Goal: Information Seeking & Learning: Learn about a topic

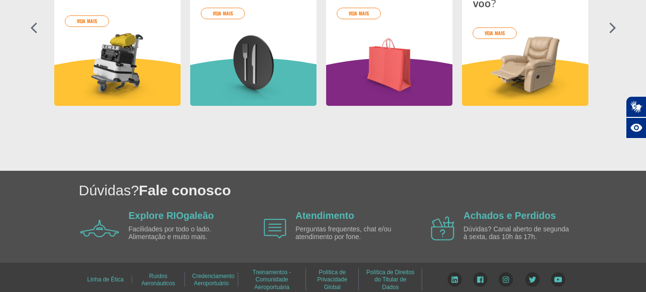
scroll to position [528, 0]
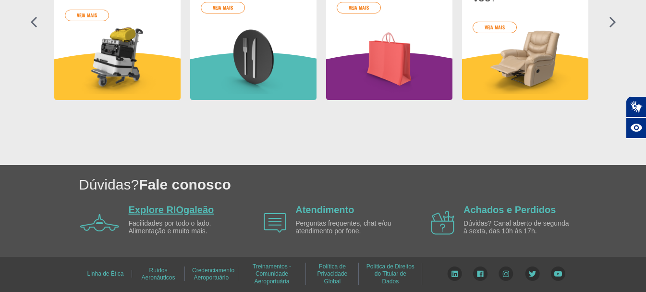
click at [175, 212] on link "Explore RIOgaleão" at bounding box center [172, 209] width 86 height 11
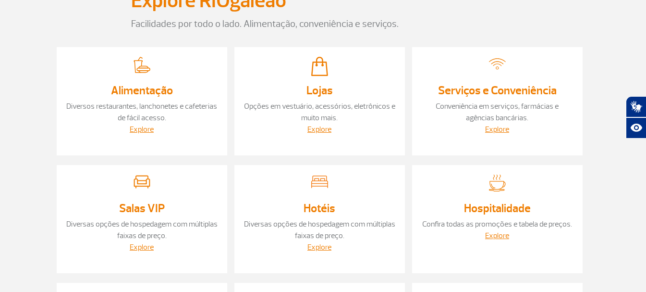
scroll to position [68, 0]
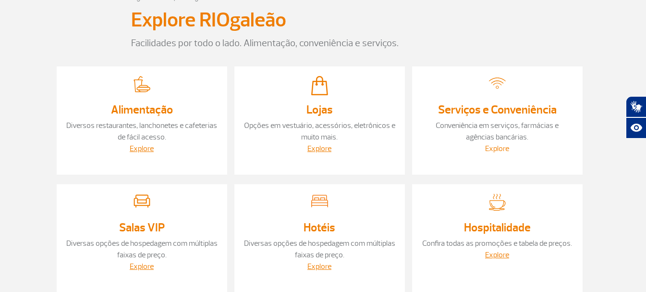
click at [495, 148] on link "Explore" at bounding box center [497, 149] width 24 height 10
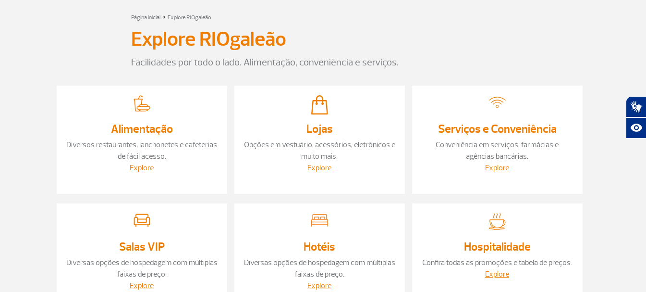
scroll to position [0, 0]
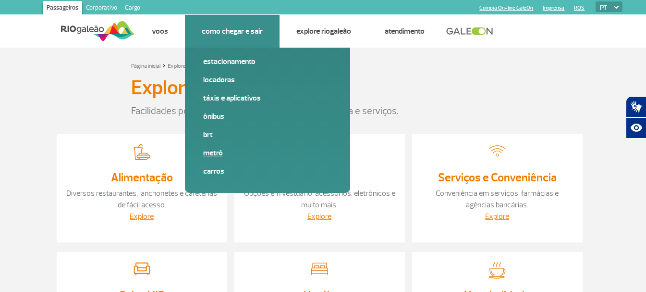
click at [216, 155] on link "Metrô" at bounding box center [267, 153] width 129 height 11
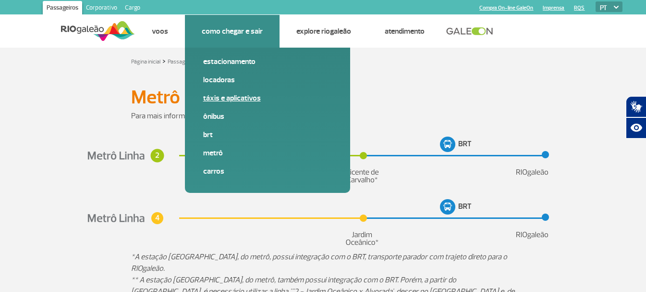
click at [223, 98] on link "Táxis e aplicativos" at bounding box center [267, 98] width 129 height 11
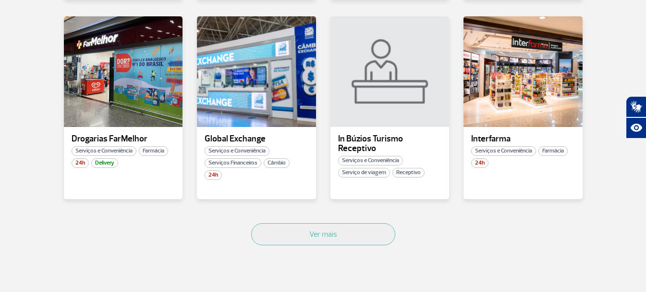
scroll to position [577, 0]
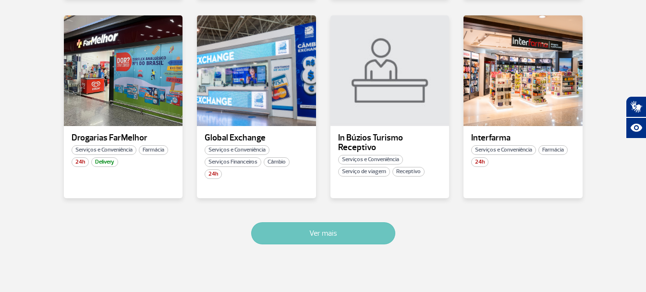
click at [273, 231] on button "Ver mais" at bounding box center [323, 233] width 144 height 22
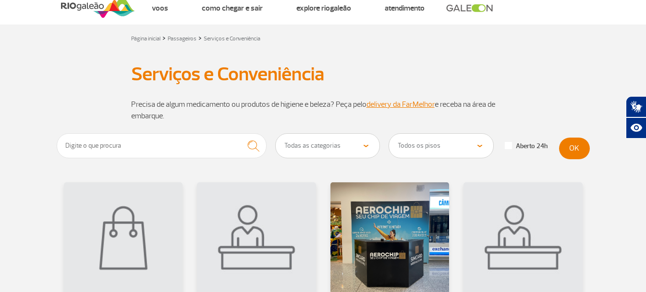
scroll to position [0, 0]
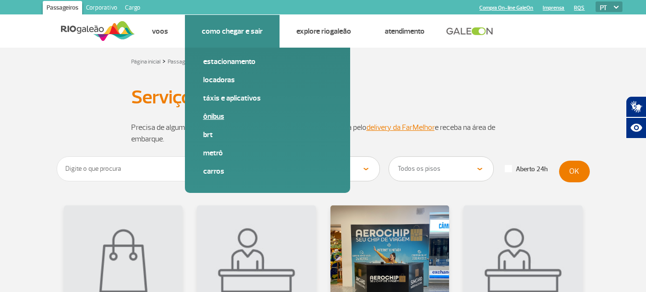
click at [213, 115] on link "Ônibus" at bounding box center [267, 116] width 129 height 11
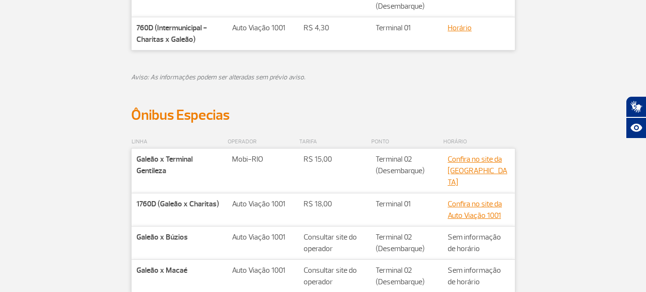
scroll to position [461, 0]
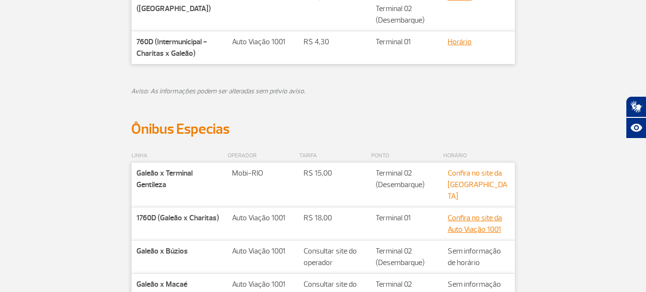
click at [467, 181] on link "Confira no site da Mobi-RIO" at bounding box center [478, 184] width 60 height 33
